Goal: Transaction & Acquisition: Purchase product/service

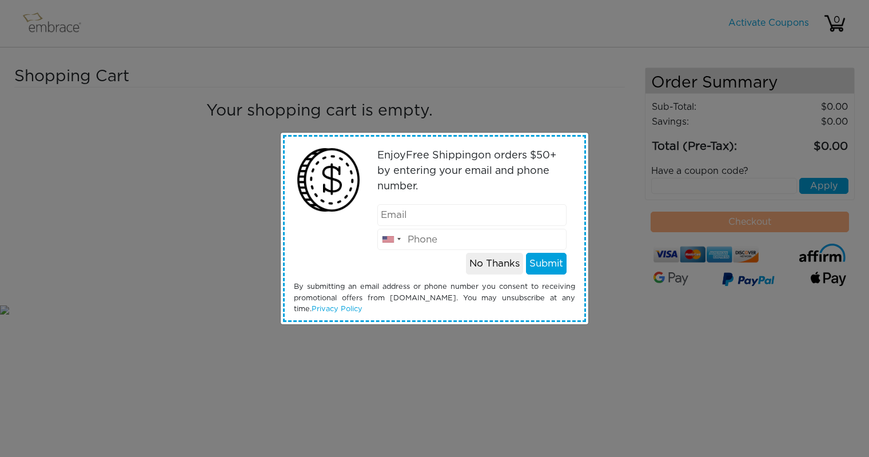
click at [489, 269] on button "No Thanks" at bounding box center [494, 264] width 57 height 22
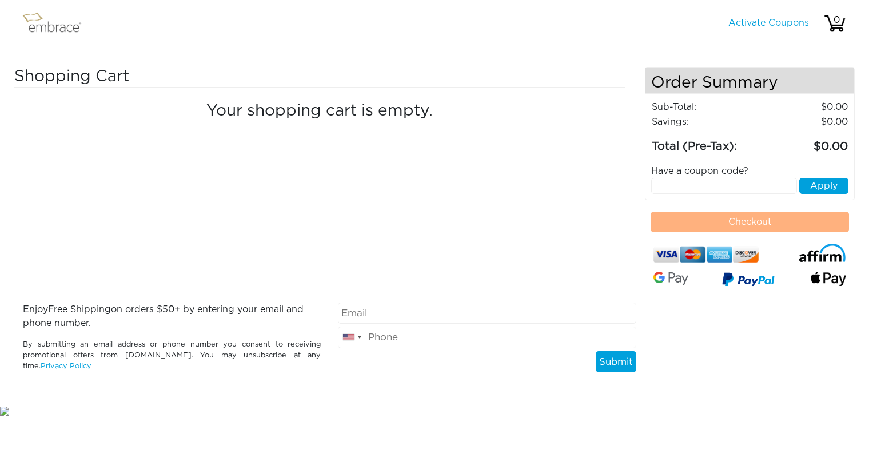
click at [53, 22] on img at bounding box center [57, 23] width 74 height 29
click at [50, 29] on img at bounding box center [57, 23] width 74 height 29
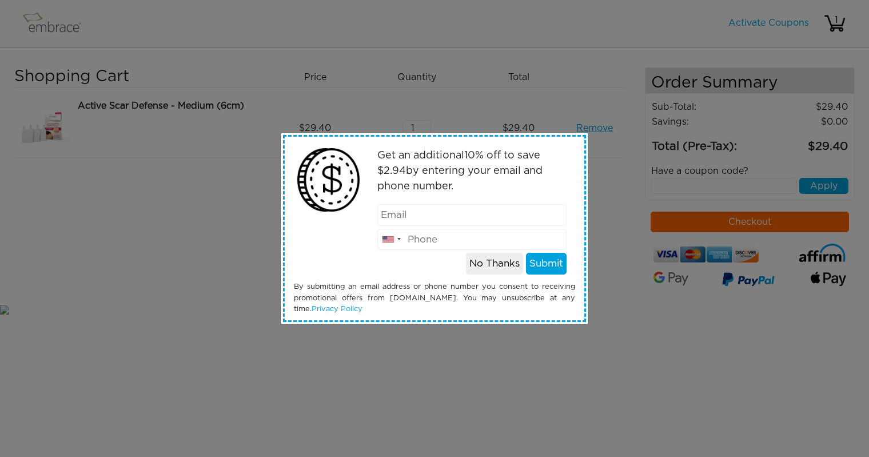
click at [504, 263] on button "No Thanks" at bounding box center [494, 264] width 57 height 22
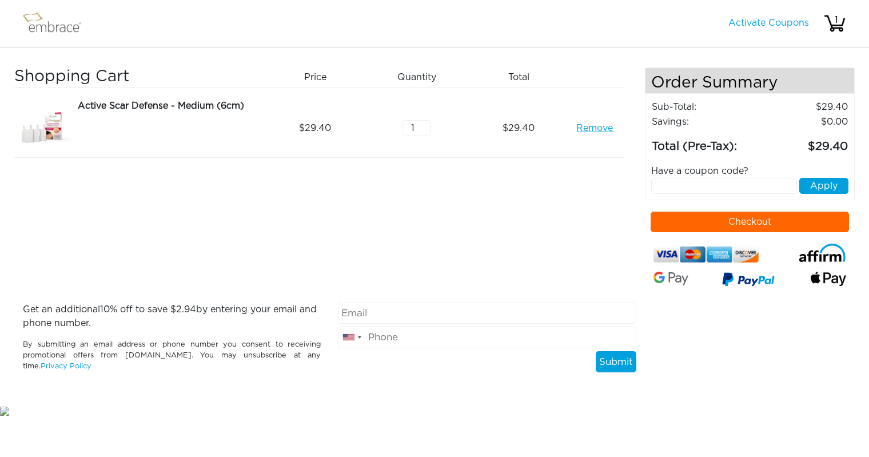
click at [723, 222] on button "Checkout" at bounding box center [750, 222] width 199 height 21
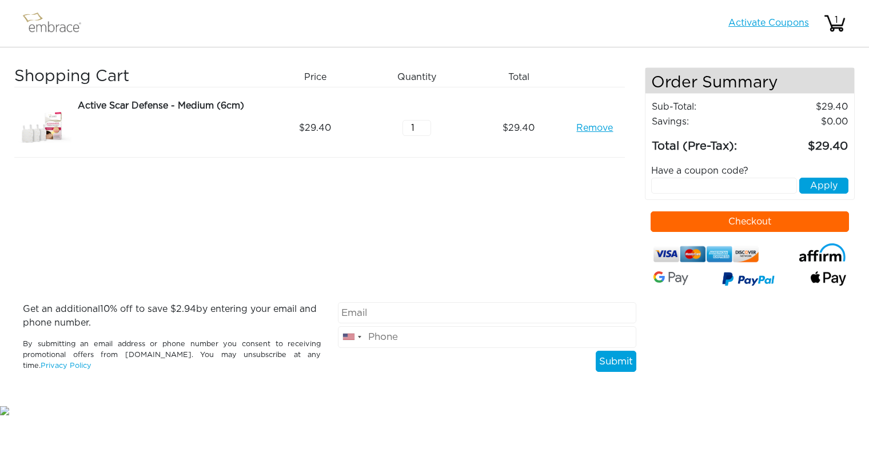
click at [775, 22] on link "Activate Coupons" at bounding box center [768, 22] width 81 height 9
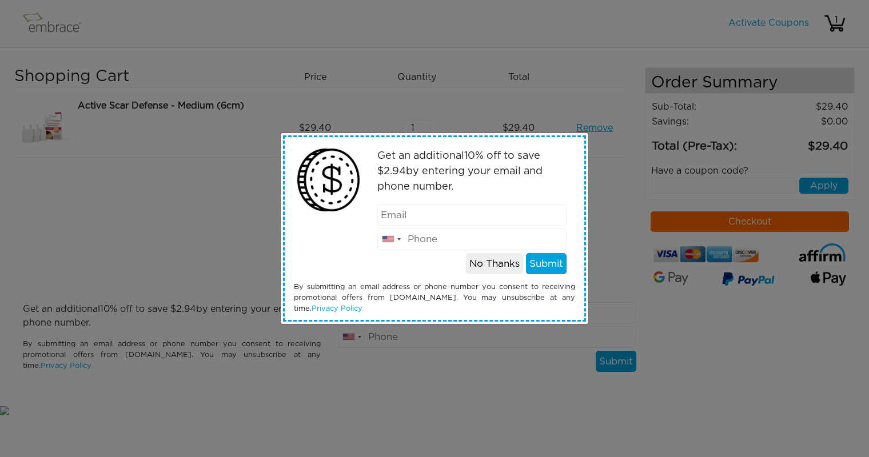
click at [219, 183] on div "Get an additional 10 % off to save $ 2.94 by entering your email and phone numb…" at bounding box center [434, 228] width 869 height 457
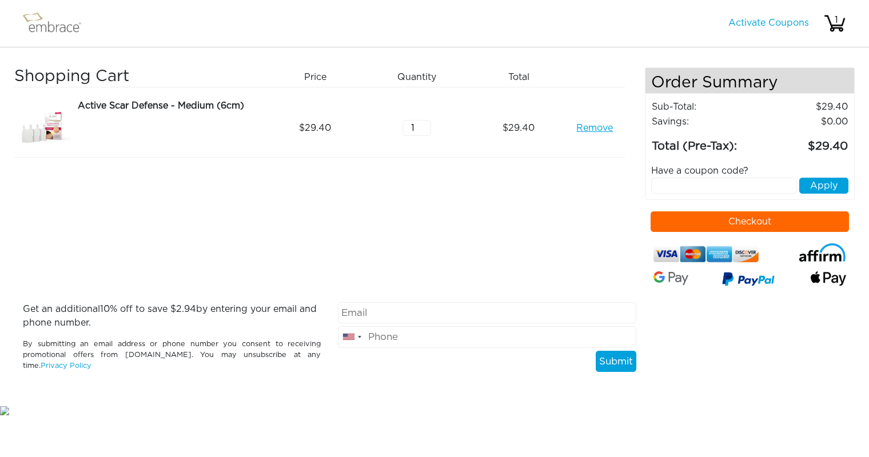
type input "2"
click at [425, 126] on input "2" at bounding box center [416, 128] width 29 height 16
click at [717, 182] on input "text" at bounding box center [724, 186] width 146 height 16
type input "DOUBLETHEFUN"
click at [836, 184] on button "Apply" at bounding box center [823, 186] width 49 height 16
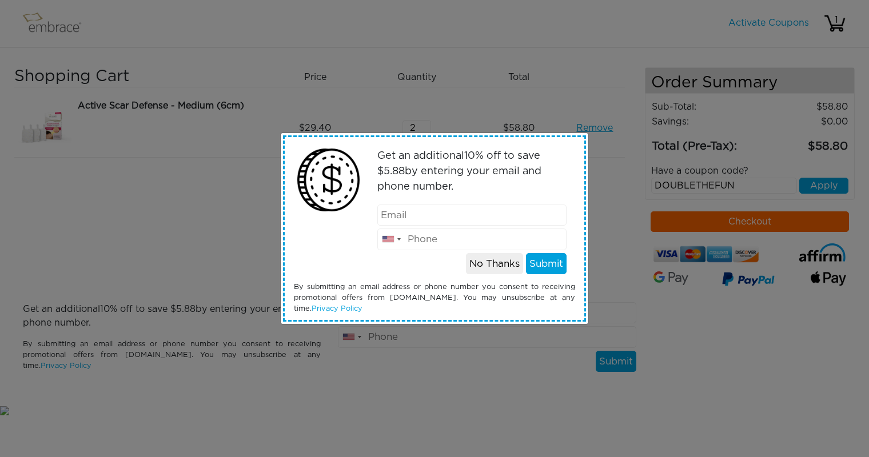
type input "mhabs@comcast.net"
type input "4159483009"
click at [549, 265] on button "Submit" at bounding box center [546, 264] width 41 height 22
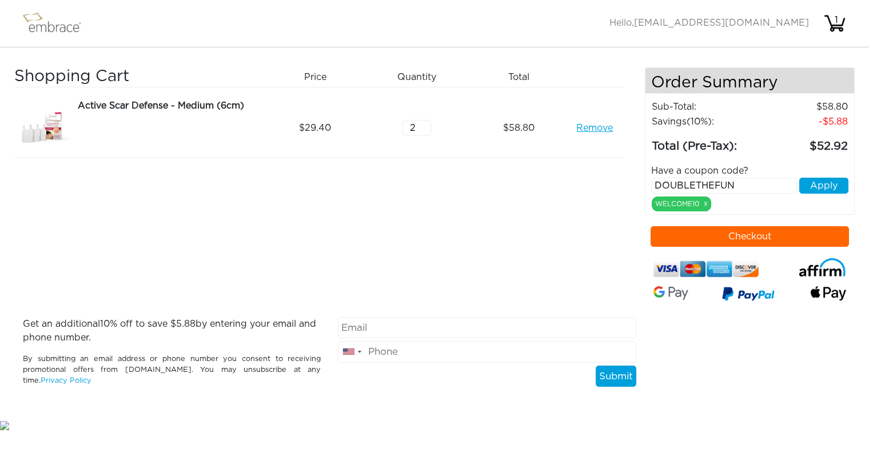
click at [811, 188] on button "Apply" at bounding box center [823, 186] width 49 height 16
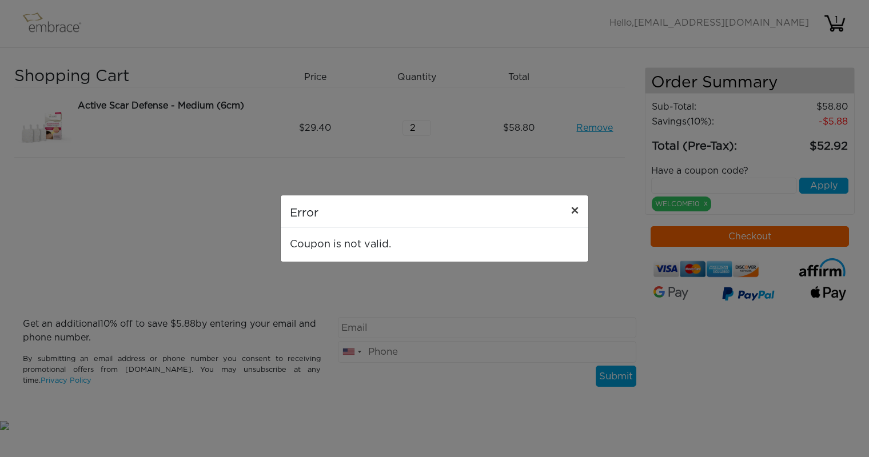
click at [574, 204] on button "×" at bounding box center [574, 212] width 27 height 32
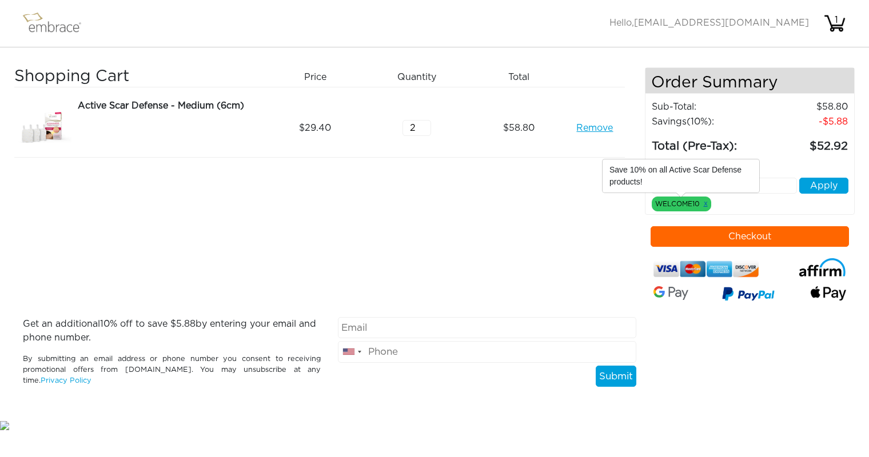
click at [707, 205] on link "x" at bounding box center [706, 203] width 4 height 10
click at [706, 204] on link "x" at bounding box center [706, 203] width 4 height 10
click at [707, 205] on link "x" at bounding box center [706, 203] width 4 height 10
click at [749, 182] on input "text" at bounding box center [724, 186] width 146 height 16
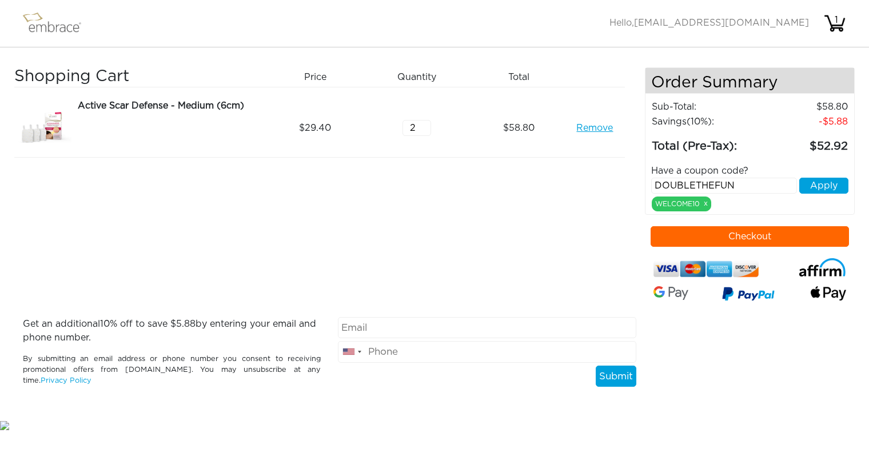
type input "DOUBLETHEFUN"
click at [811, 185] on button "Apply" at bounding box center [823, 186] width 49 height 16
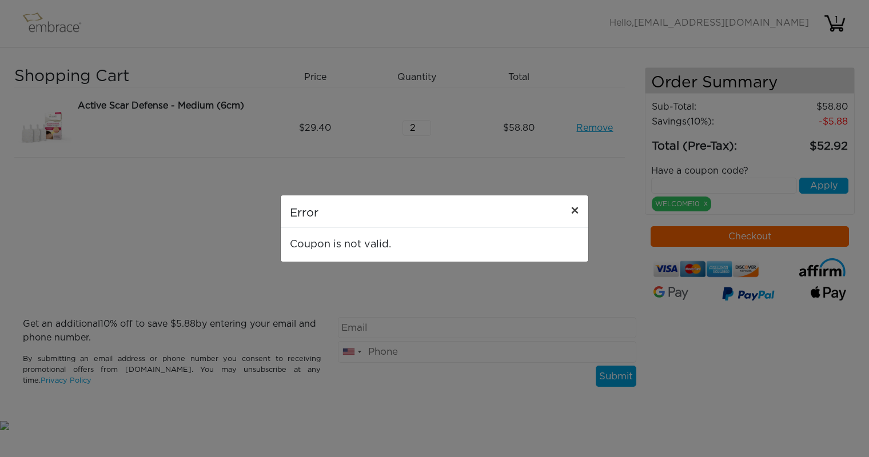
click at [577, 212] on span "×" at bounding box center [575, 212] width 9 height 14
